Goal: Transaction & Acquisition: Purchase product/service

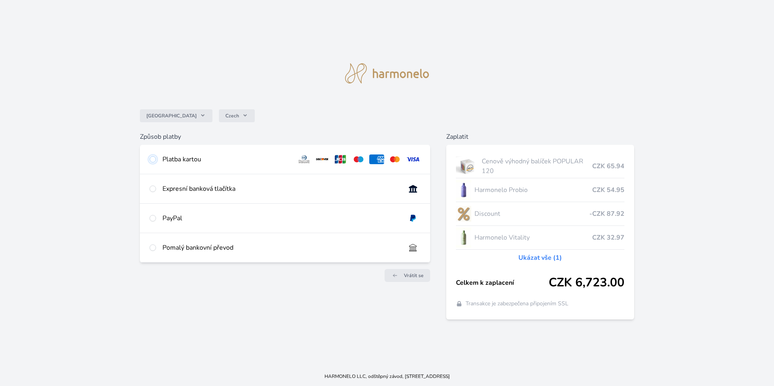
click at [152, 161] on input "radio" at bounding box center [152, 159] width 6 height 6
radio input "true"
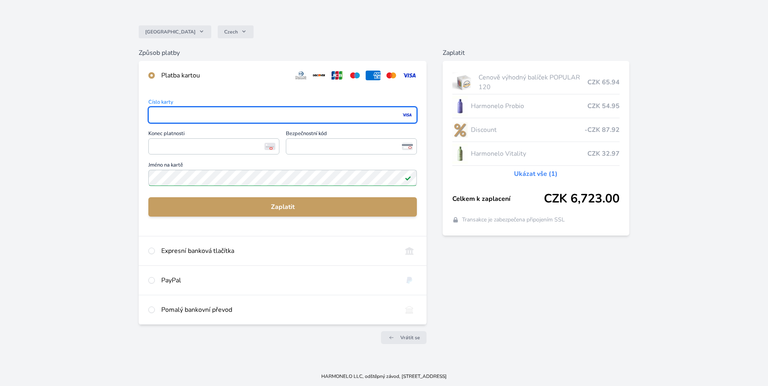
scroll to position [53, 0]
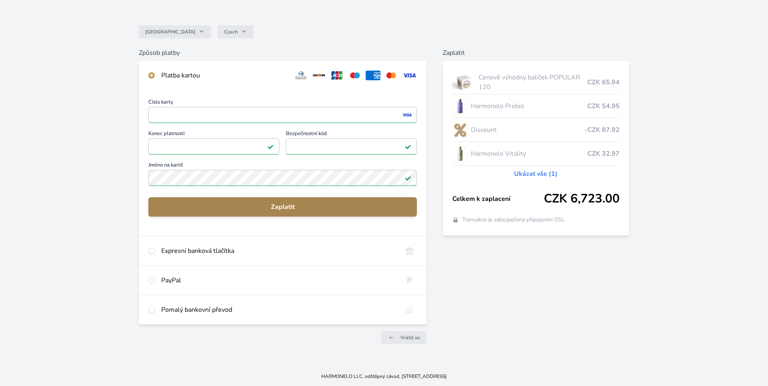
click at [289, 208] on span "Zaplatit" at bounding box center [282, 207] width 255 height 10
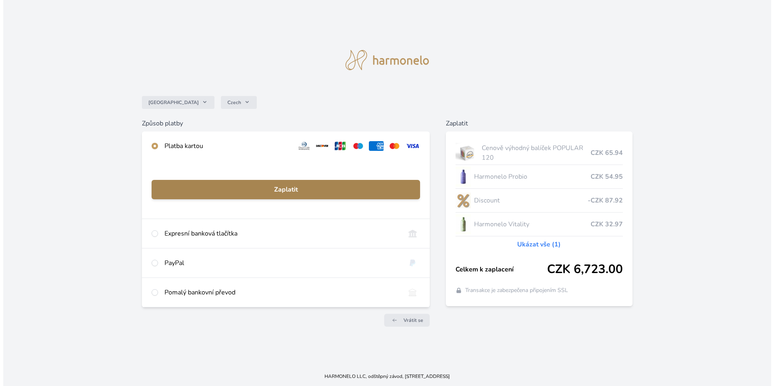
scroll to position [0, 0]
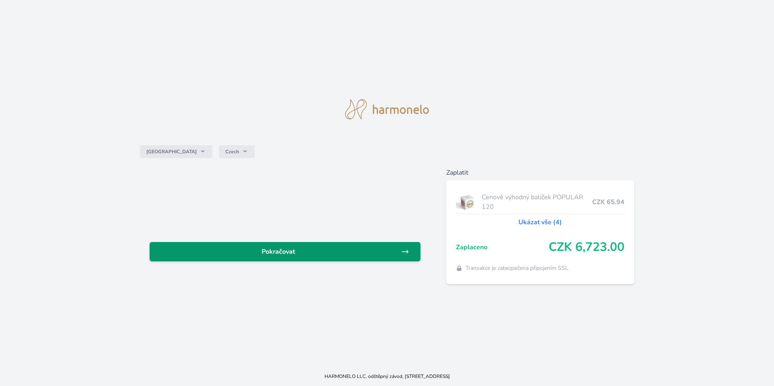
click at [279, 251] on span "Pokračovat" at bounding box center [278, 252] width 245 height 10
